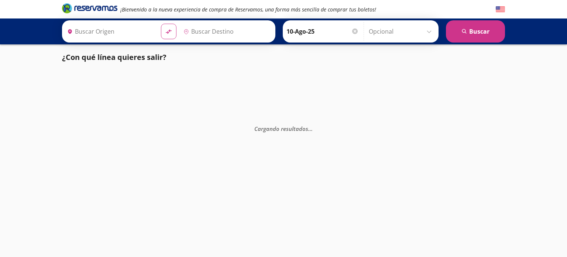
type input "Uruapan, [GEOGRAPHIC_DATA]"
type input "Santiago de Querétaro, [GEOGRAPHIC_DATA]"
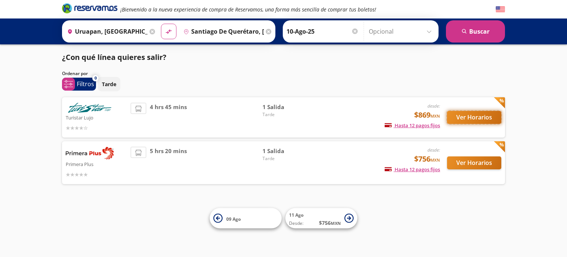
drag, startPoint x: 480, startPoint y: 116, endPoint x: 473, endPoint y: 119, distance: 7.5
click at [473, 119] on button "Ver Horarios" at bounding box center [474, 117] width 54 height 13
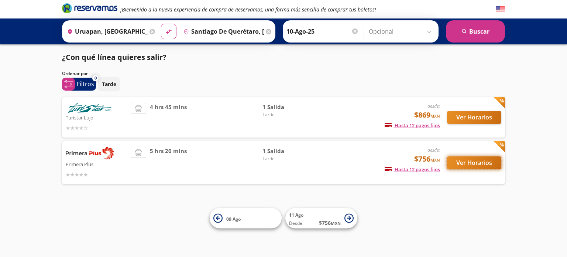
click at [468, 164] on button "Ver Horarios" at bounding box center [474, 162] width 54 height 13
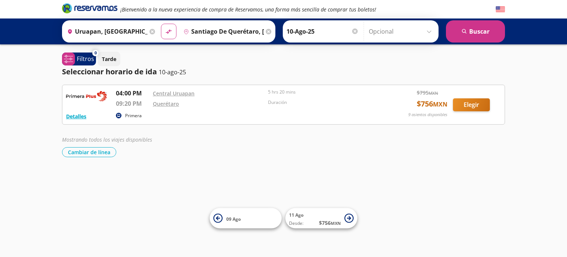
click at [284, 68] on div "Seleccionar horario de ida [DATE]" at bounding box center [283, 71] width 443 height 11
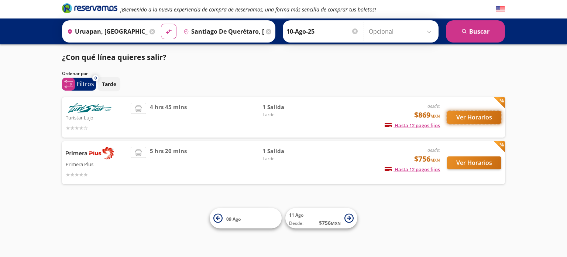
click at [471, 121] on button "Ver Horarios" at bounding box center [474, 117] width 54 height 13
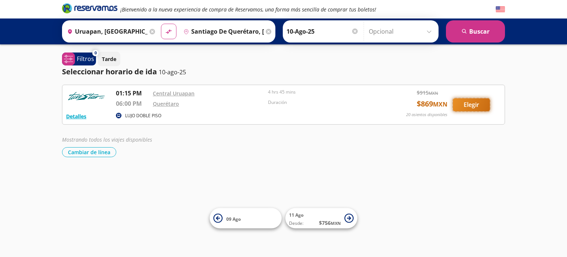
click at [474, 106] on button "Elegir" at bounding box center [471, 104] width 37 height 13
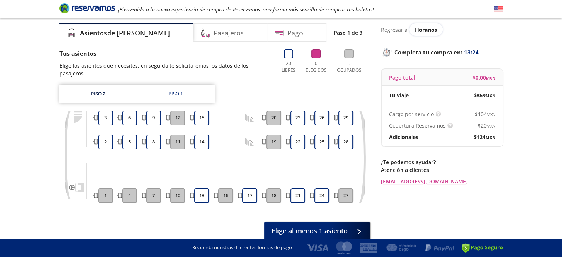
scroll to position [27, 0]
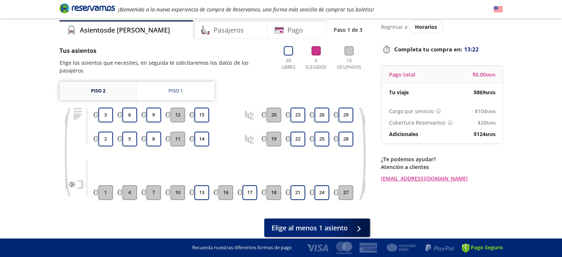
click at [116, 87] on link "Piso 2" at bounding box center [97, 91] width 77 height 18
click at [167, 82] on link "Piso 1" at bounding box center [176, 91] width 78 height 18
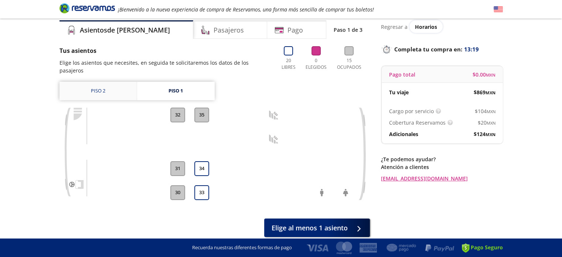
click at [111, 82] on link "Piso 2" at bounding box center [97, 91] width 77 height 18
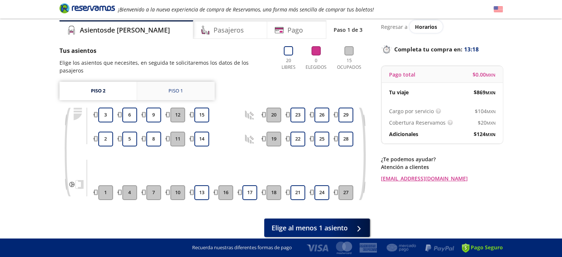
click at [164, 88] on link "Piso 1" at bounding box center [176, 91] width 78 height 18
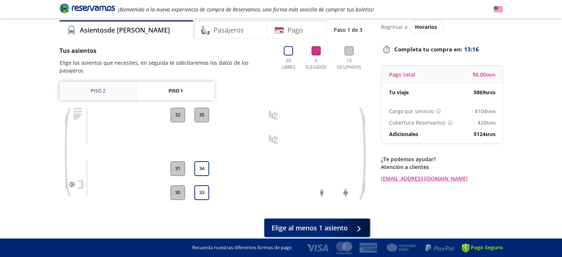
click at [117, 82] on link "Piso 2" at bounding box center [97, 91] width 77 height 18
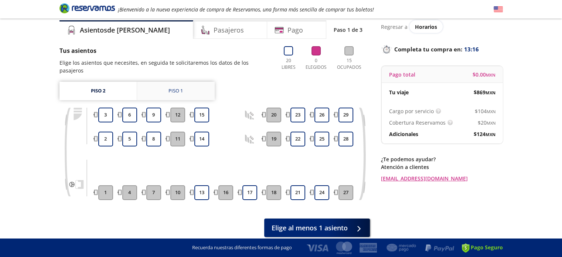
click at [146, 82] on link "Piso 1" at bounding box center [176, 91] width 78 height 18
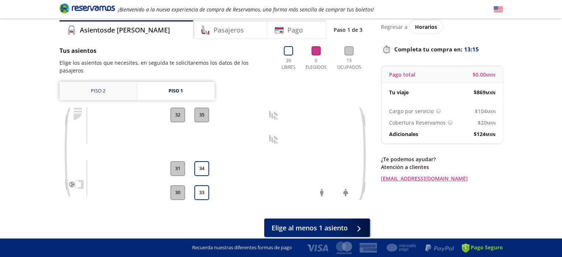
click at [103, 85] on link "Piso 2" at bounding box center [97, 91] width 77 height 18
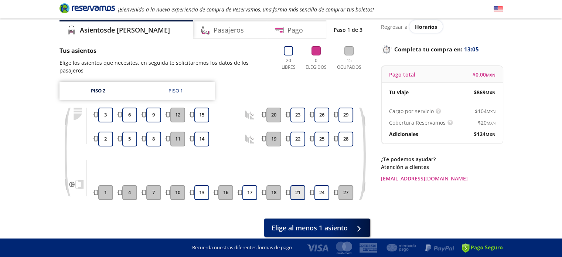
click at [301, 185] on button "21" at bounding box center [297, 192] width 15 height 15
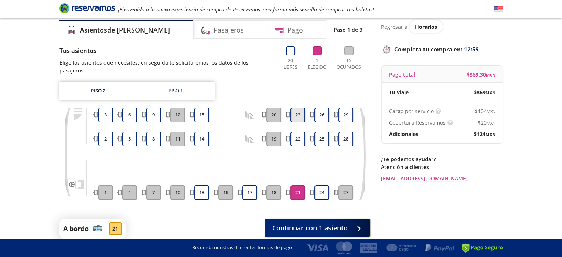
scroll to position [52, 0]
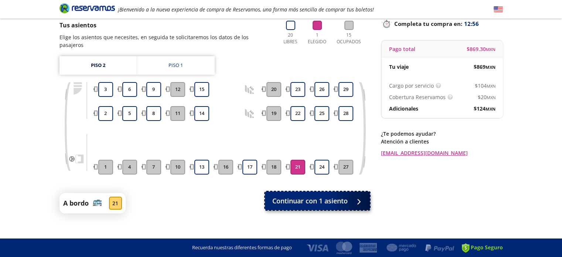
click at [307, 196] on span "Continuar con 1 asiento" at bounding box center [309, 201] width 75 height 10
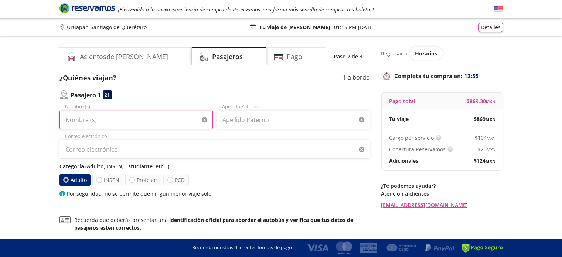
click at [141, 119] on input "Nombre (s)" at bounding box center [135, 119] width 153 height 18
type input "[PERSON_NAME]"
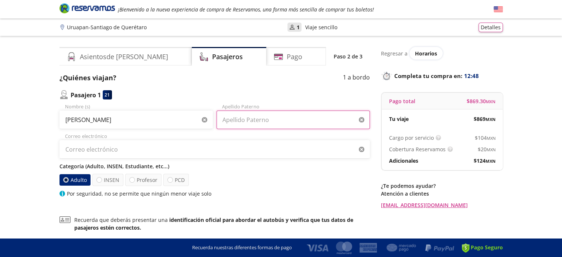
click at [234, 127] on input "Apellido Paterno" at bounding box center [292, 119] width 153 height 18
type input "[PERSON_NAME] [PERSON_NAME]"
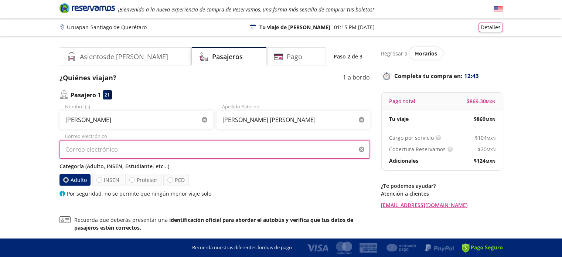
click at [174, 149] on input "Correo electrónico" at bounding box center [214, 149] width 310 height 18
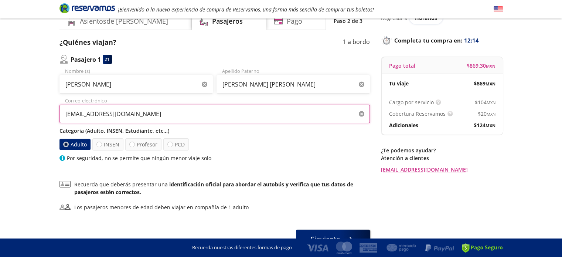
scroll to position [38, 0]
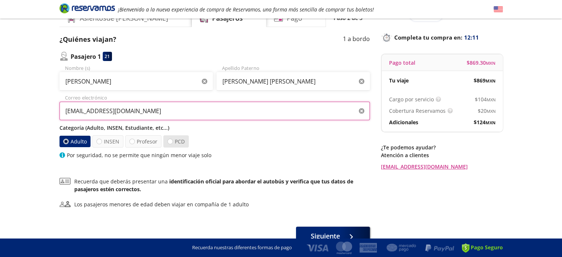
type input "[EMAIL_ADDRESS][DOMAIN_NAME]"
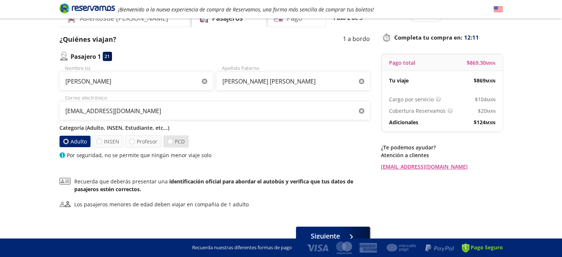
click at [181, 141] on label "PCD" at bounding box center [175, 141] width 25 height 12
click at [172, 141] on input "PCD" at bounding box center [170, 141] width 5 height 5
radio input "true"
radio input "false"
click at [141, 140] on label "Profesor" at bounding box center [144, 141] width 36 height 12
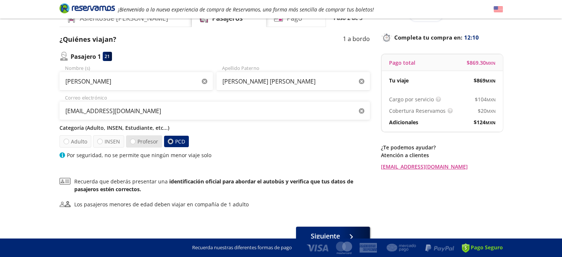
click at [135, 140] on input "Profesor" at bounding box center [132, 141] width 5 height 5
radio input "true"
click at [176, 145] on label "PCD" at bounding box center [175, 141] width 25 height 12
click at [172, 144] on input "PCD" at bounding box center [169, 141] width 5 height 5
radio input "true"
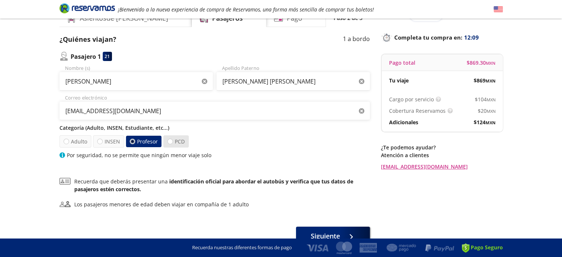
radio input "false"
click at [176, 145] on label "PCD" at bounding box center [176, 141] width 25 height 11
click at [172, 144] on input "PCD" at bounding box center [169, 141] width 5 height 5
click at [73, 138] on label "Adulto" at bounding box center [75, 141] width 33 height 13
click at [68, 139] on input "Adulto" at bounding box center [66, 141] width 5 height 5
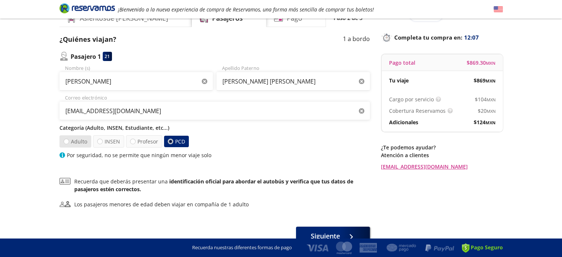
radio input "true"
click at [170, 143] on div at bounding box center [170, 142] width 6 height 6
click at [170, 143] on input "PCD" at bounding box center [169, 141] width 5 height 5
radio input "true"
click at [170, 143] on div at bounding box center [170, 142] width 6 height 6
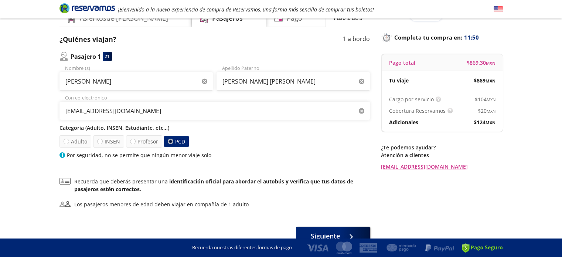
click at [170, 143] on input "PCD" at bounding box center [170, 141] width 5 height 5
click at [170, 143] on div at bounding box center [170, 142] width 6 height 6
click at [170, 143] on input "PCD" at bounding box center [170, 141] width 5 height 5
click at [75, 143] on label "Adulto" at bounding box center [75, 141] width 32 height 12
click at [68, 143] on input "Adulto" at bounding box center [66, 141] width 5 height 5
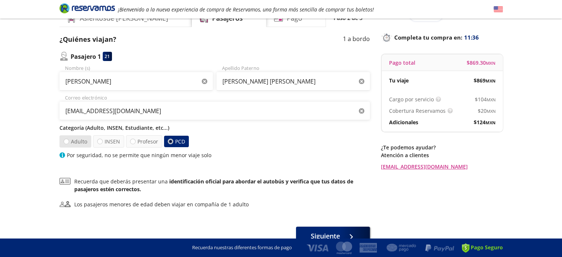
radio input "true"
radio input "false"
click at [151, 128] on p "Categoría (Adulto, INSEN, Estudiante, etc...)" at bounding box center [214, 128] width 310 height 8
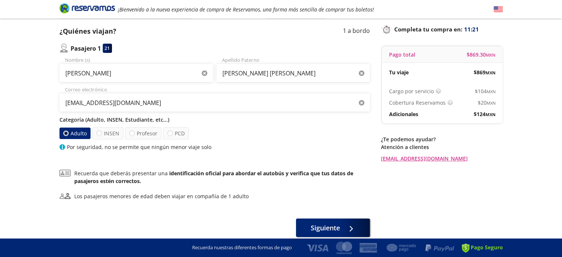
scroll to position [78, 0]
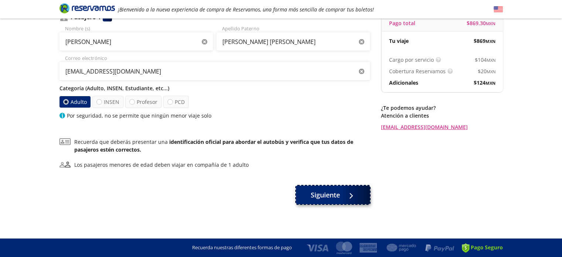
click at [335, 197] on span "Siguiente" at bounding box center [325, 195] width 29 height 10
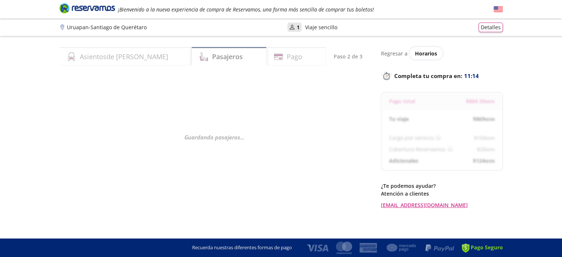
select select "MX"
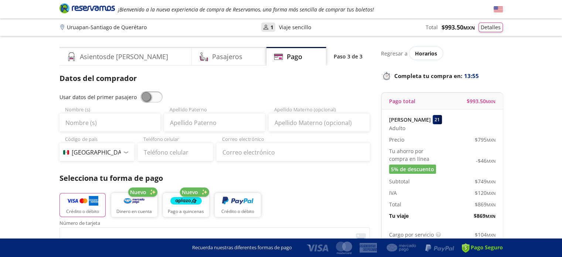
click at [146, 93] on span at bounding box center [151, 96] width 22 height 11
click at [140, 91] on input "checkbox" at bounding box center [140, 91] width 0 height 0
type input "[PERSON_NAME]"
type input "[PERSON_NAME] [PERSON_NAME]"
type input "[EMAIL_ADDRESS][DOMAIN_NAME]"
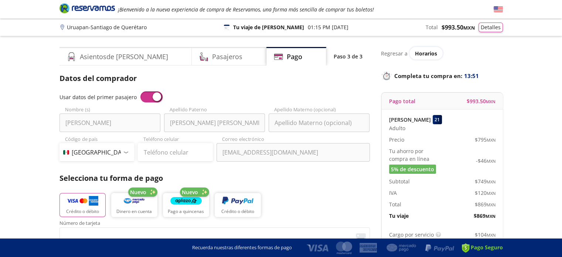
click at [142, 95] on span at bounding box center [151, 96] width 22 height 11
click at [140, 91] on input "checkbox" at bounding box center [140, 91] width 0 height 0
click at [199, 59] on icon at bounding box center [203, 56] width 9 height 9
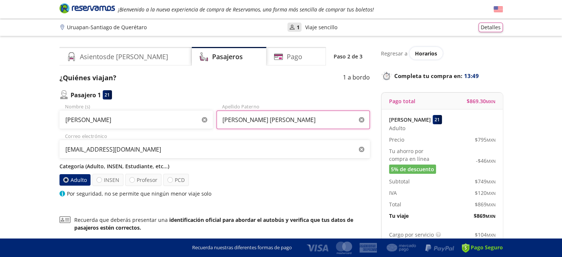
click at [275, 119] on input "[PERSON_NAME] [PERSON_NAME]" at bounding box center [292, 119] width 153 height 18
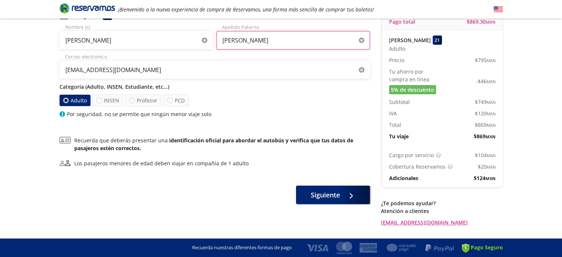
scroll to position [80, 0]
type input "[PERSON_NAME]"
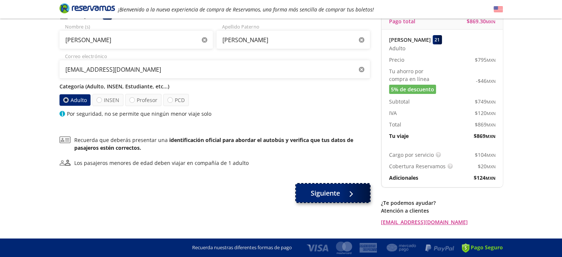
click at [318, 187] on button "Siguiente" at bounding box center [333, 193] width 74 height 18
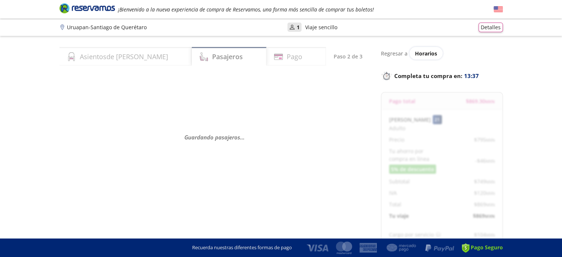
select select "MX"
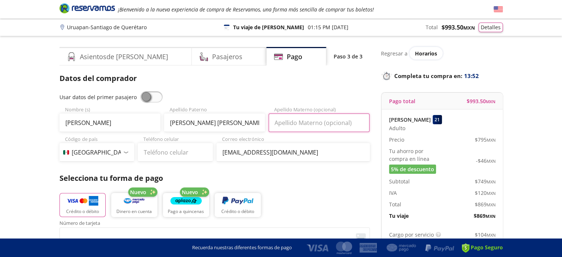
click at [299, 122] on input "Apellido Materno (opcional)" at bounding box center [319, 122] width 101 height 18
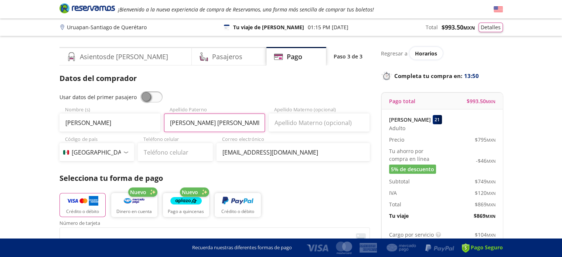
click at [214, 129] on input "[PERSON_NAME] [PERSON_NAME]" at bounding box center [214, 122] width 101 height 18
type input "[PERSON_NAME]"
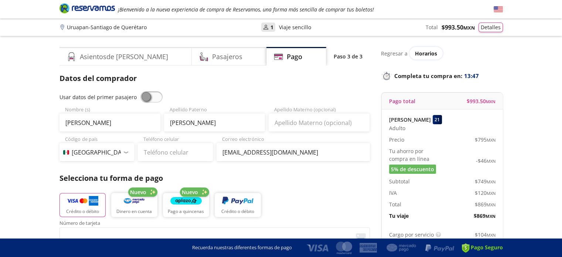
click at [152, 100] on span at bounding box center [151, 96] width 22 height 11
click at [140, 91] on input "checkbox" at bounding box center [140, 91] width 0 height 0
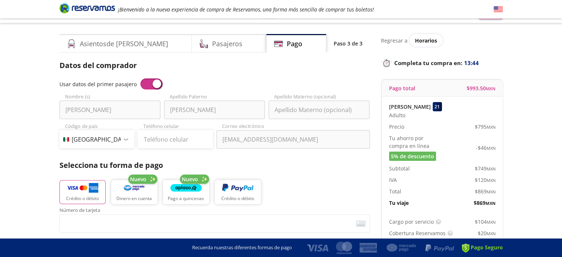
click at [186, 149] on div "Datos del comprador Usar datos del primer pasajero [PERSON_NAME] Nombre (s) [PE…" at bounding box center [214, 219] width 310 height 319
click at [177, 139] on input "Teléfono celular" at bounding box center [175, 139] width 75 height 18
type input "452 143 8001"
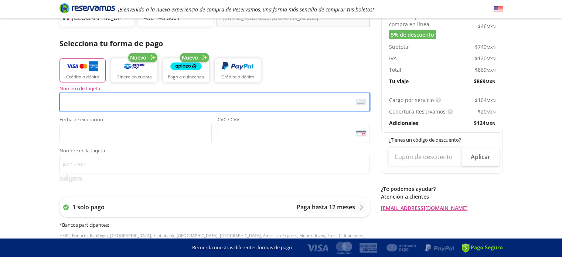
scroll to position [136, 0]
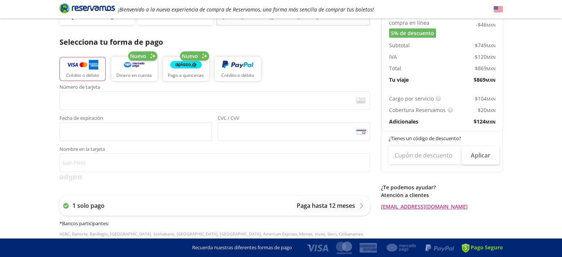
click at [140, 113] on div "Número de tarjeta <p>Your browser does not support iframes.</p> Fecha de expira…" at bounding box center [214, 113] width 310 height 56
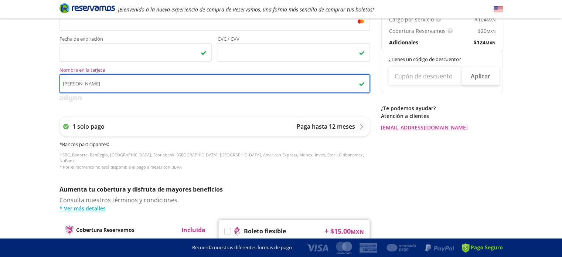
scroll to position [215, 0]
type input "[PERSON_NAME]"
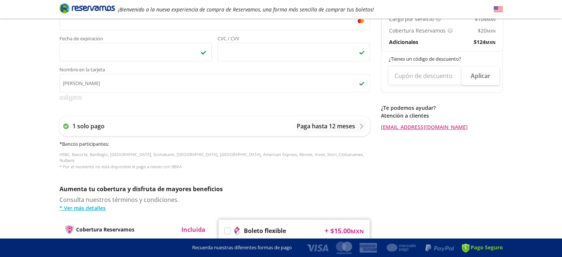
click at [4, 105] on div "Group 9 Created with Sketch. Pago Uruapan - Santiago de Querétaro ¡Bienvenido a…" at bounding box center [281, 83] width 562 height 597
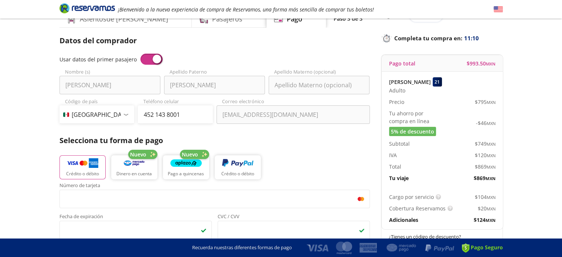
scroll to position [0, 0]
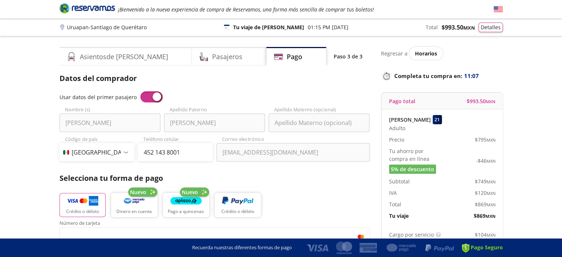
drag, startPoint x: 31, startPoint y: 146, endPoint x: 16, endPoint y: 151, distance: 15.8
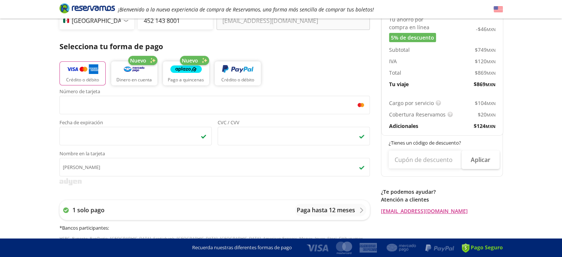
click at [16, 151] on div "Group 9 Created with Sketch. Pago Uruapan - Santiago de Querétaro ¡Bienvenido a…" at bounding box center [281, 167] width 562 height 597
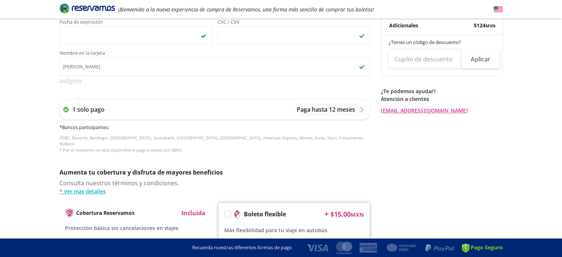
scroll to position [334, 0]
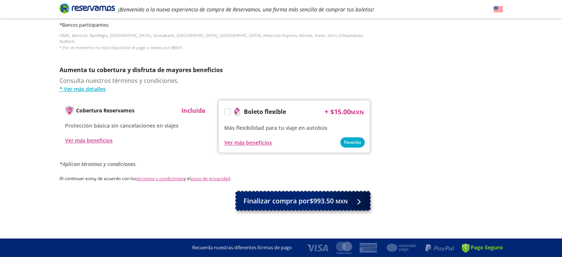
click at [295, 198] on span "Finalizar compra por $993.50 MXN" at bounding box center [295, 201] width 104 height 10
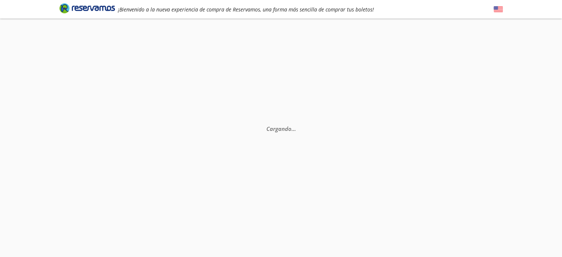
scroll to position [48, 0]
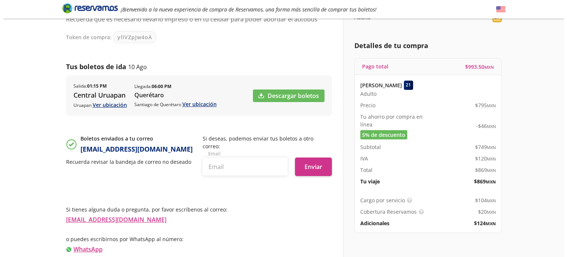
scroll to position [76, 0]
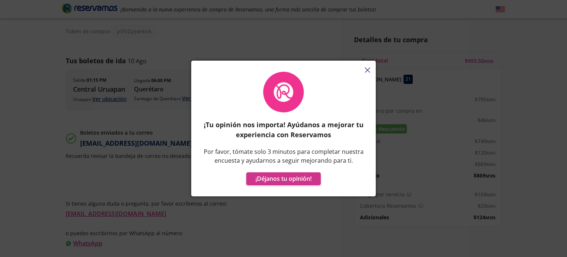
click at [369, 75] on div "¡Tu opinión nos importa! Ayúdanos a mejorar tu experiencia con Reservamos Por f…" at bounding box center [283, 132] width 185 height 128
click at [366, 69] on div "¡Tu opinión nos importa! Ayúdanos a mejorar tu experiencia con Reservamos Por f…" at bounding box center [283, 132] width 185 height 128
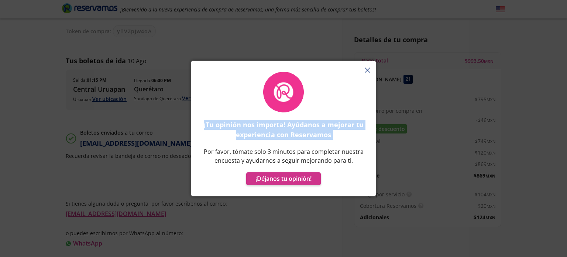
click at [366, 69] on div "¡Tu opinión nos importa! Ayúdanos a mejorar tu experiencia con Reservamos Por f…" at bounding box center [283, 132] width 185 height 128
